Goal: Task Accomplishment & Management: Manage account settings

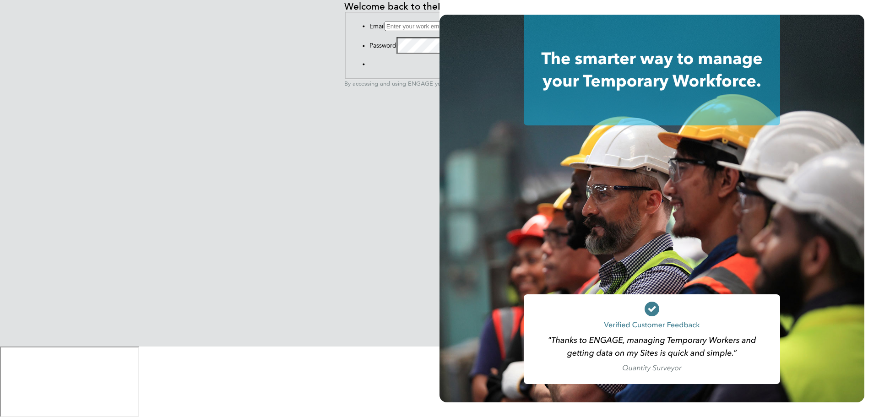
type input "[EMAIL_ADDRESS][DOMAIN_NAME]"
click at [370, 66] on button "Sign In" at bounding box center [370, 66] width 0 height 0
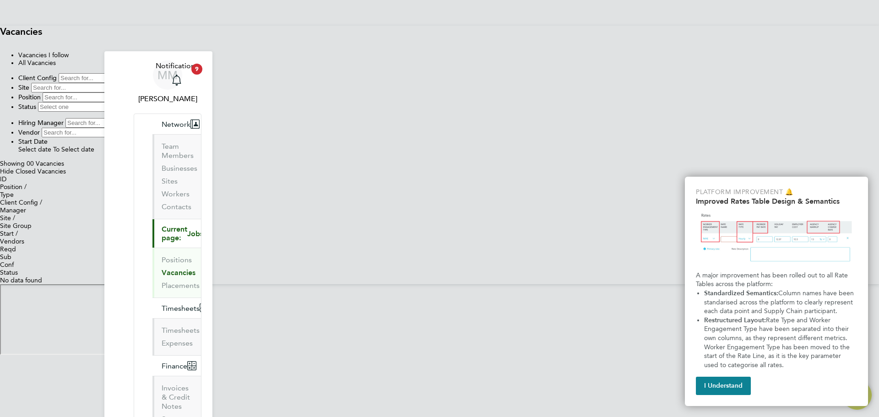
click at [767, 107] on div "MM Megan Maclugash Notifications 9 Applications: Network Team Members Businesse…" at bounding box center [439, 190] width 879 height 329
